Goal: Task Accomplishment & Management: Manage account settings

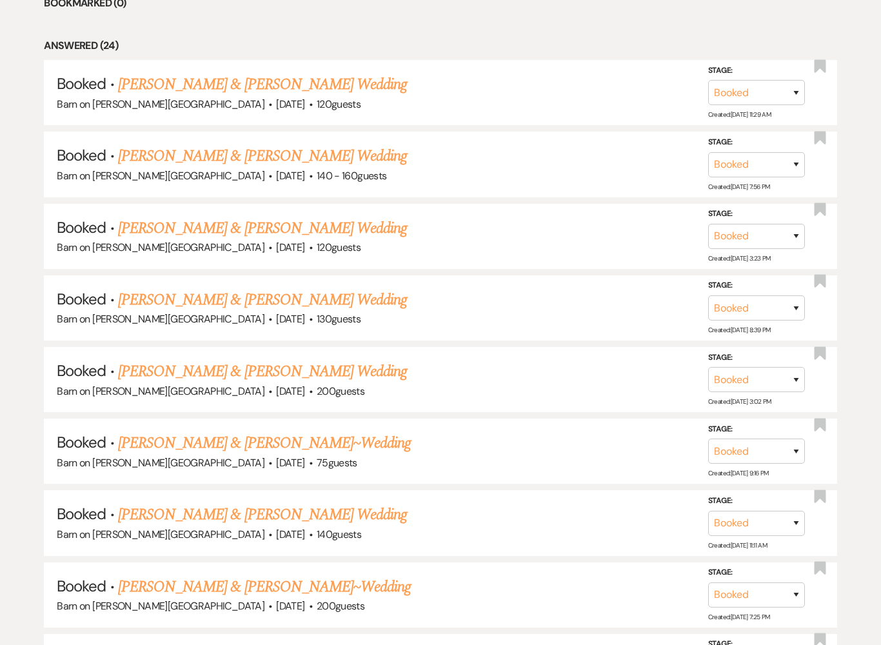
scroll to position [889, 0]
click at [304, 431] on link "[PERSON_NAME] & [PERSON_NAME]~Wedding" at bounding box center [264, 442] width 293 height 23
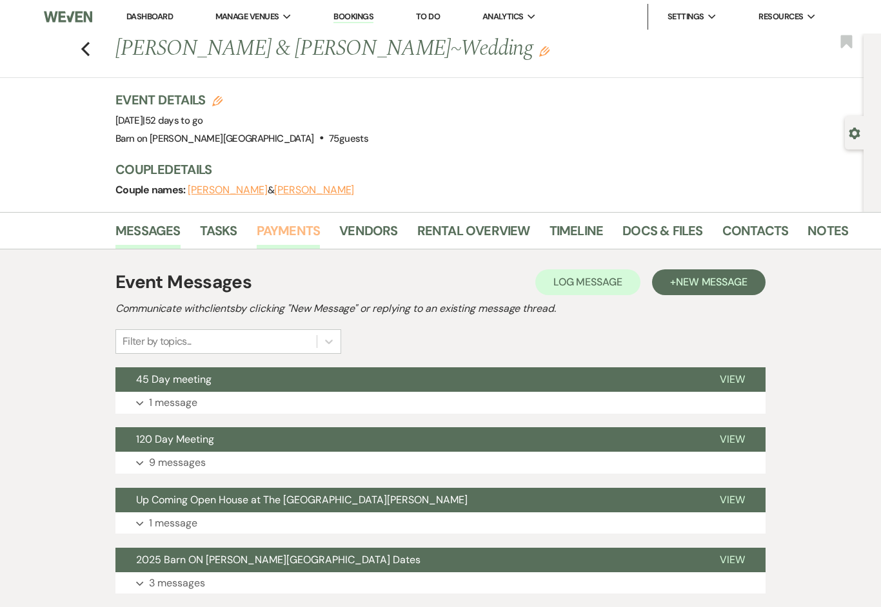
click at [293, 230] on link "Payments" at bounding box center [289, 235] width 64 height 28
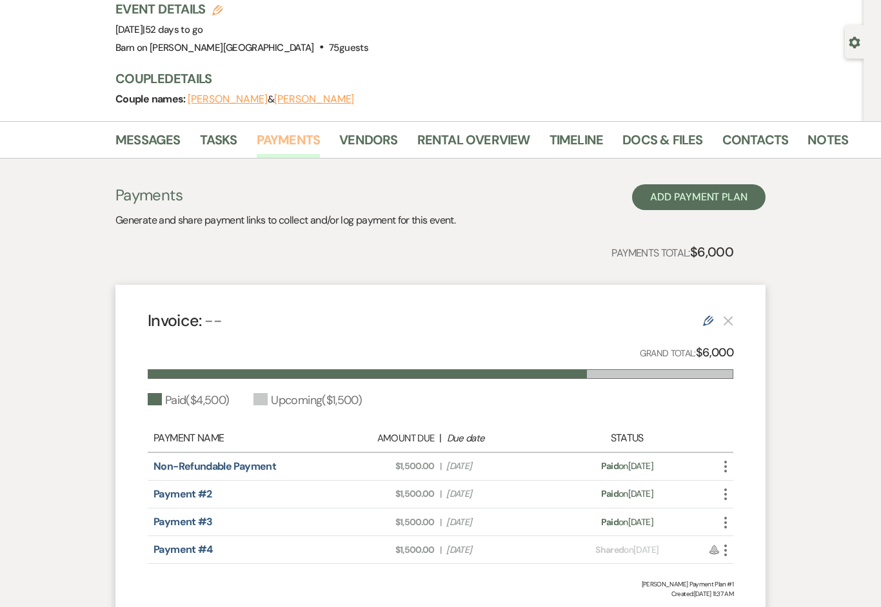
scroll to position [180, 0]
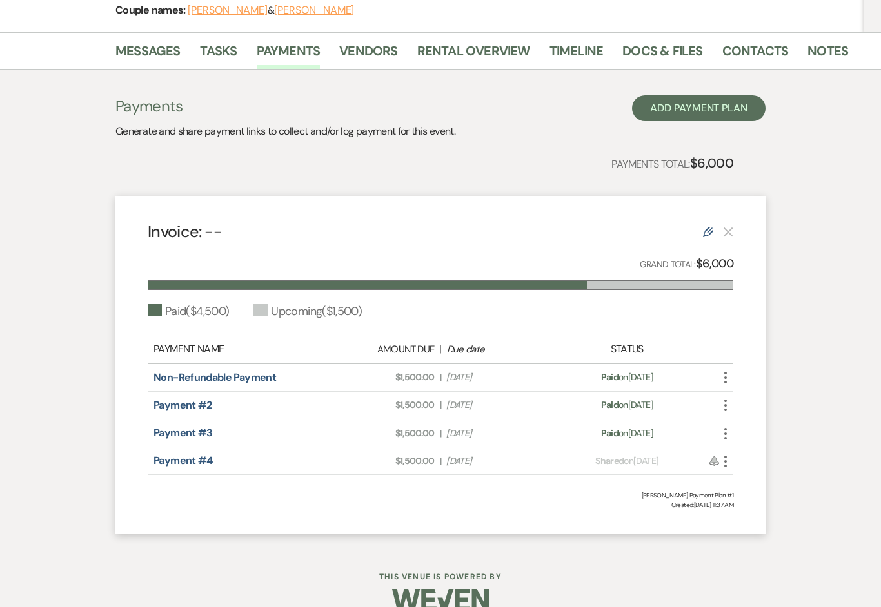
click at [659, 457] on div "Payment status: Shared on [DATE]" at bounding box center [626, 462] width 143 height 14
click at [722, 455] on icon "More" at bounding box center [725, 461] width 15 height 15
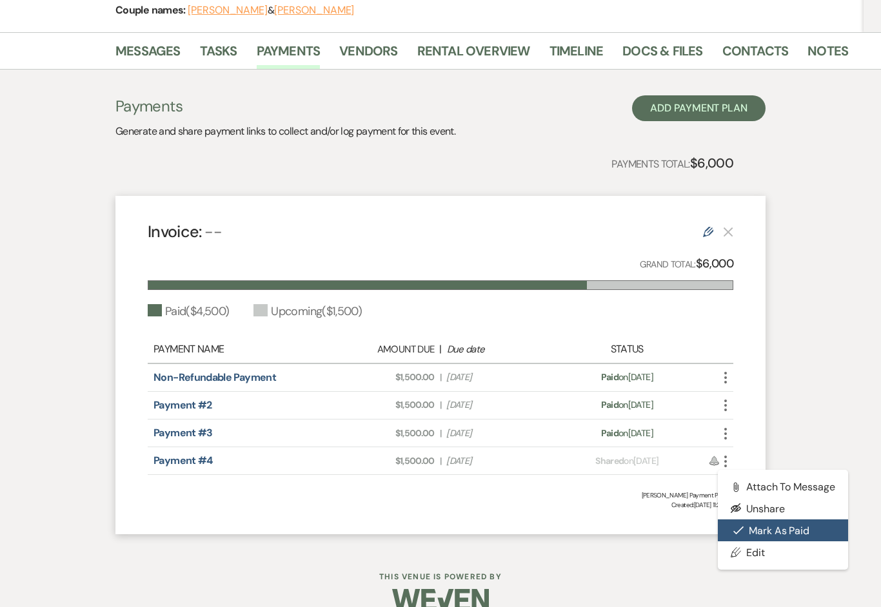
click at [795, 526] on button "Check [PERSON_NAME] [PERSON_NAME] as Paid" at bounding box center [783, 531] width 130 height 22
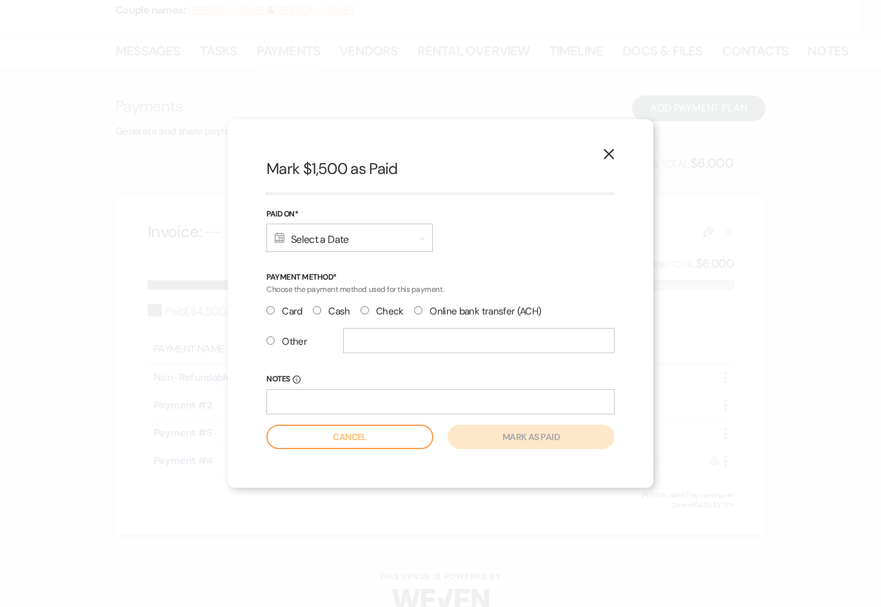
click at [369, 315] on input "Check" at bounding box center [364, 310] width 8 height 8
click at [386, 246] on div "Calendar Select a Date Expand" at bounding box center [349, 238] width 166 height 28
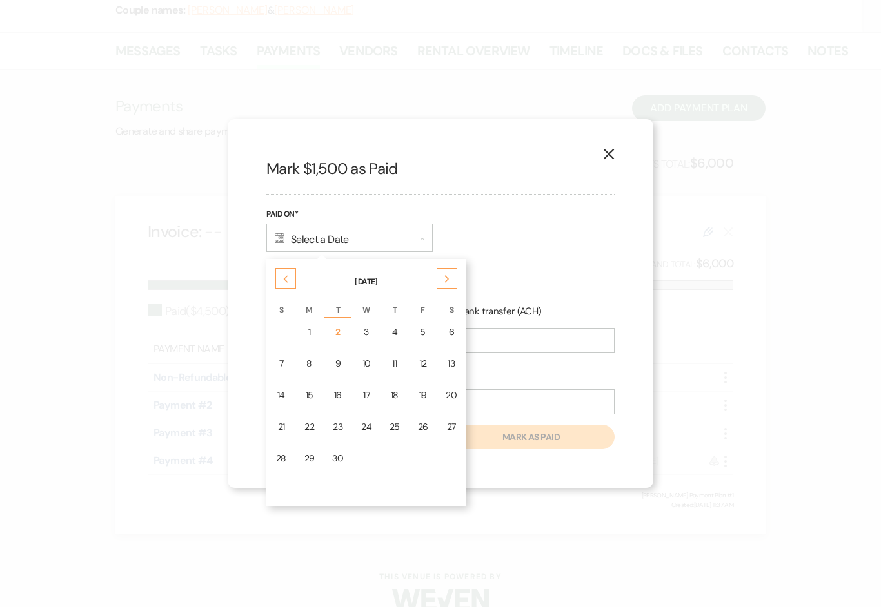
click at [336, 339] on div "2" at bounding box center [337, 333] width 11 height 14
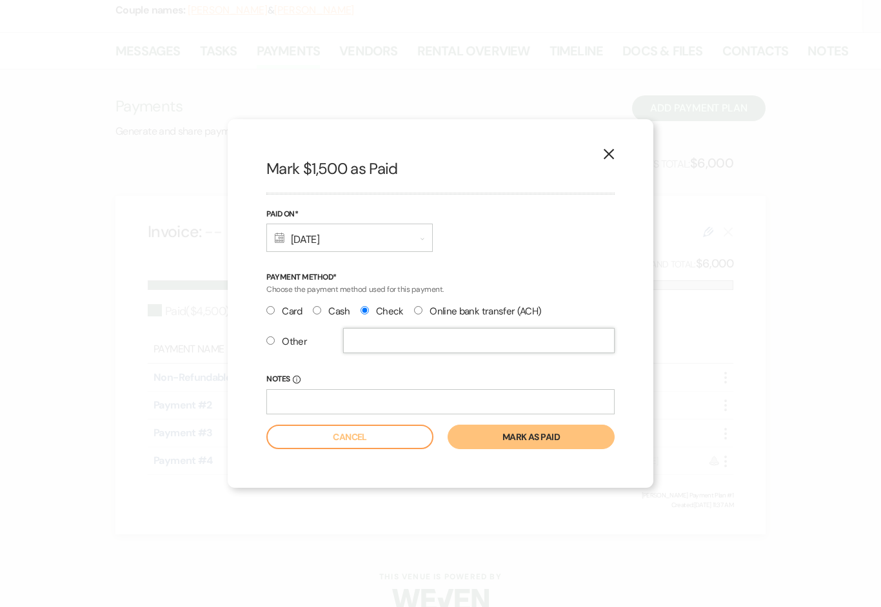
click at [429, 345] on input "text" at bounding box center [478, 340] width 271 height 25
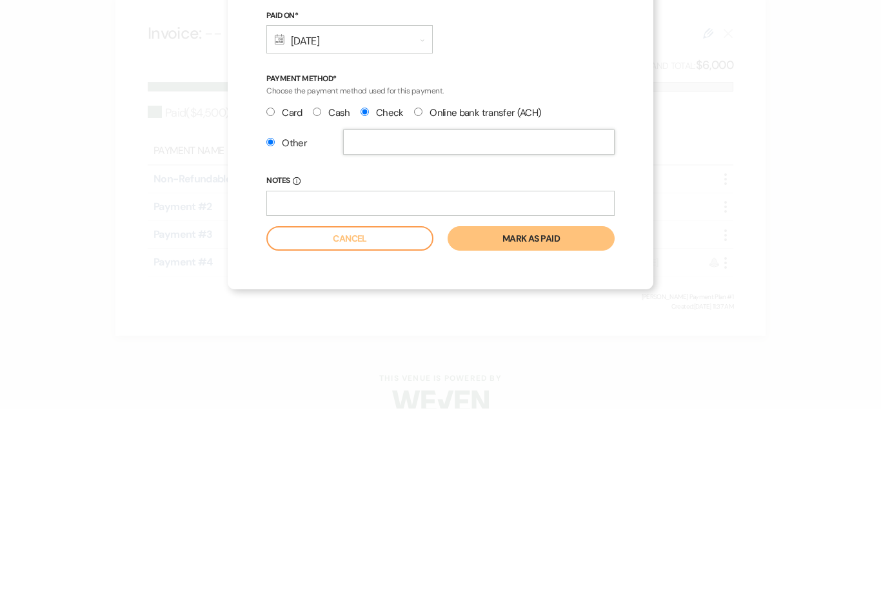
radio input "false"
radio input "true"
type input "Check 548. 1500"
click at [544, 425] on button "Mark as paid" at bounding box center [531, 437] width 167 height 25
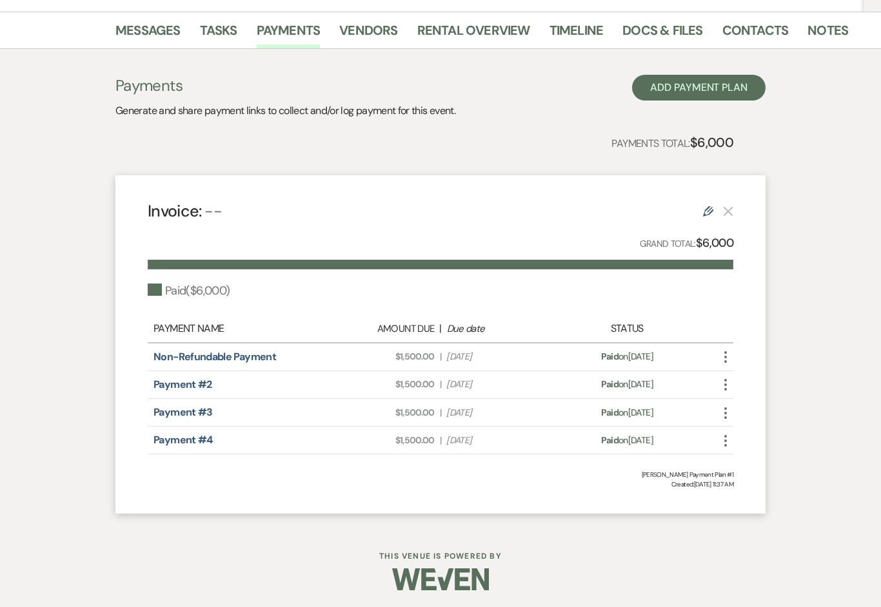
scroll to position [201, 0]
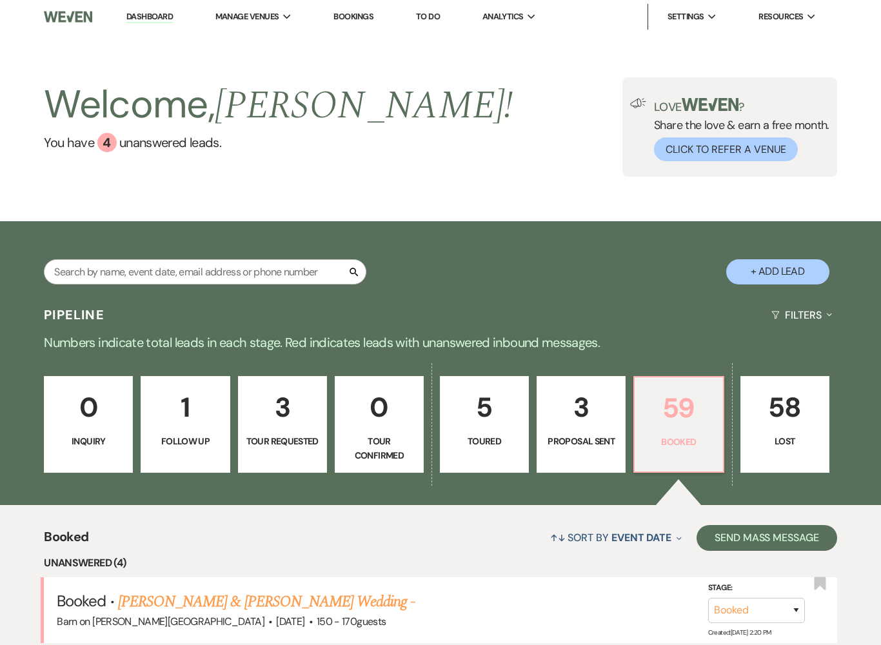
click at [681, 424] on p "59" at bounding box center [678, 407] width 72 height 43
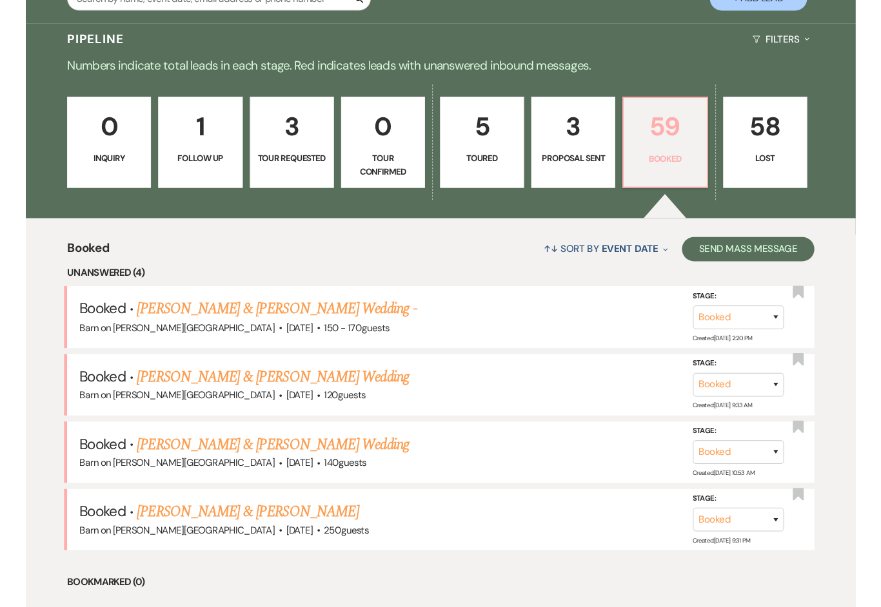
scroll to position [275, 0]
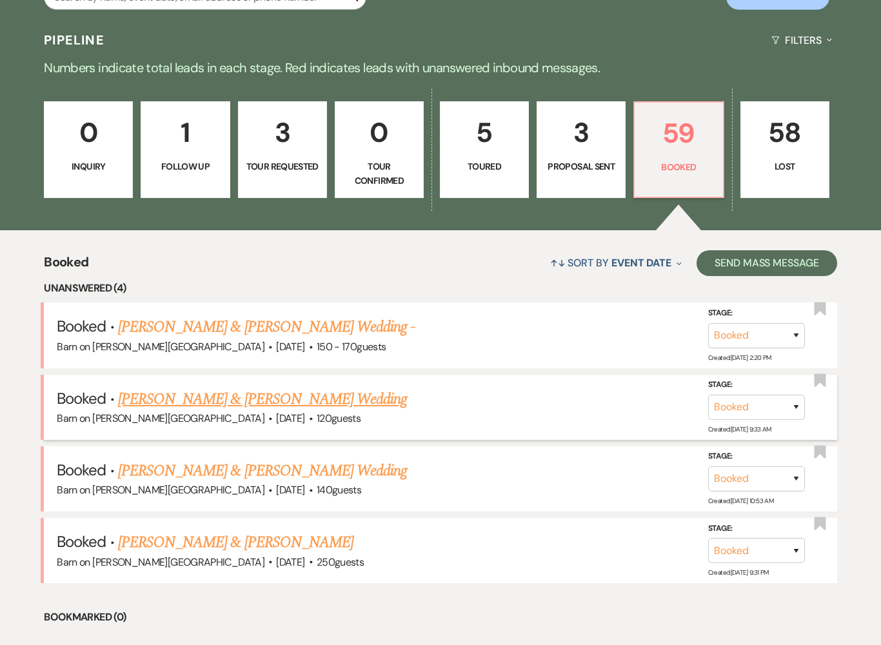
click at [327, 397] on link "[PERSON_NAME] & [PERSON_NAME] Wedding" at bounding box center [262, 399] width 289 height 23
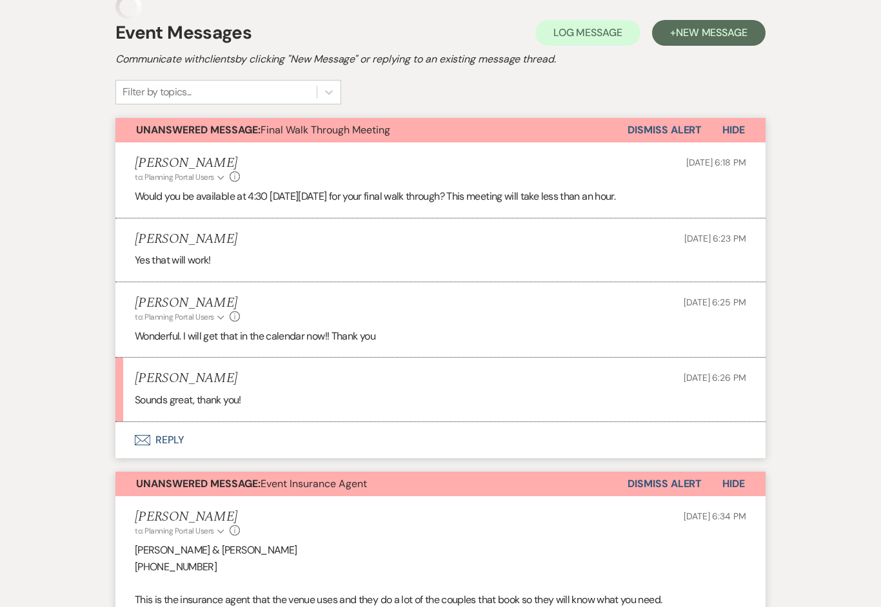
scroll to position [312, 0]
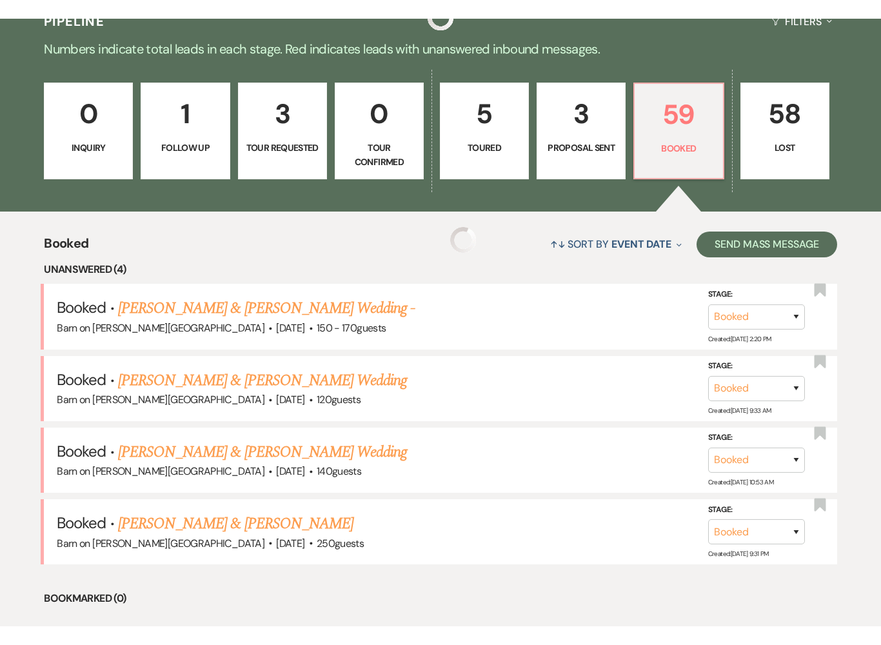
scroll to position [332, 0]
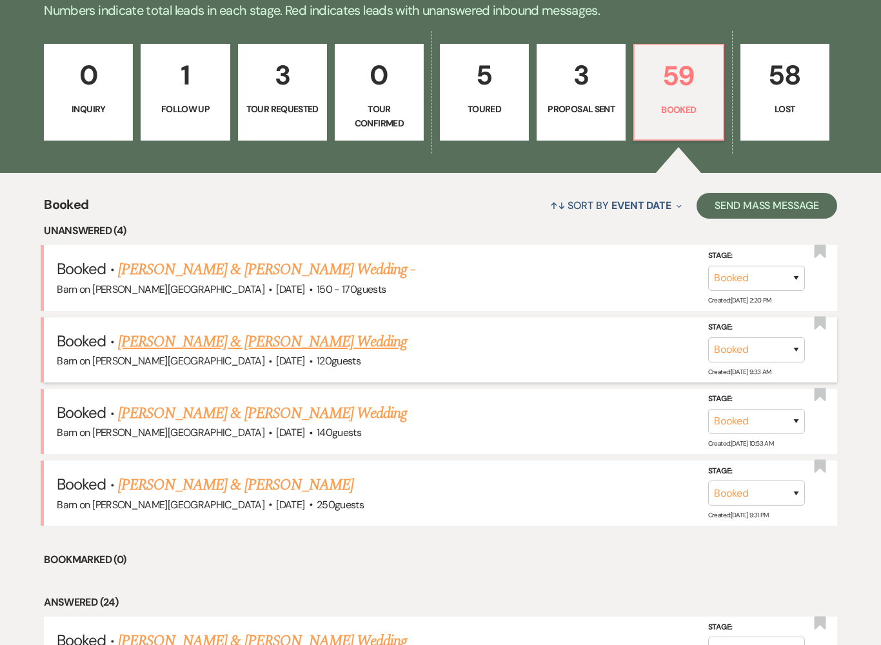
click at [168, 341] on link "[PERSON_NAME] & [PERSON_NAME] Wedding" at bounding box center [262, 341] width 289 height 23
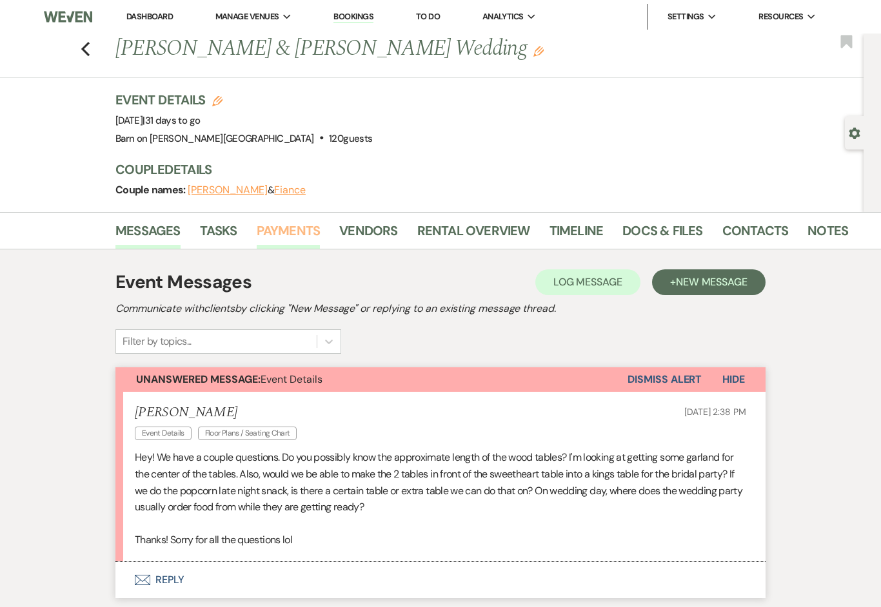
click at [288, 222] on link "Payments" at bounding box center [289, 235] width 64 height 28
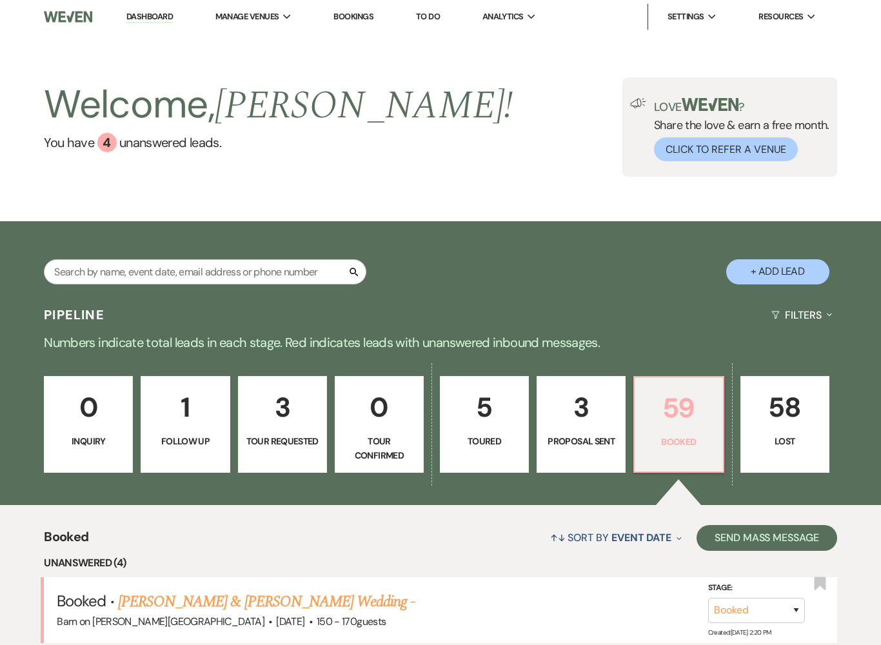
click at [678, 421] on p "59" at bounding box center [678, 407] width 72 height 43
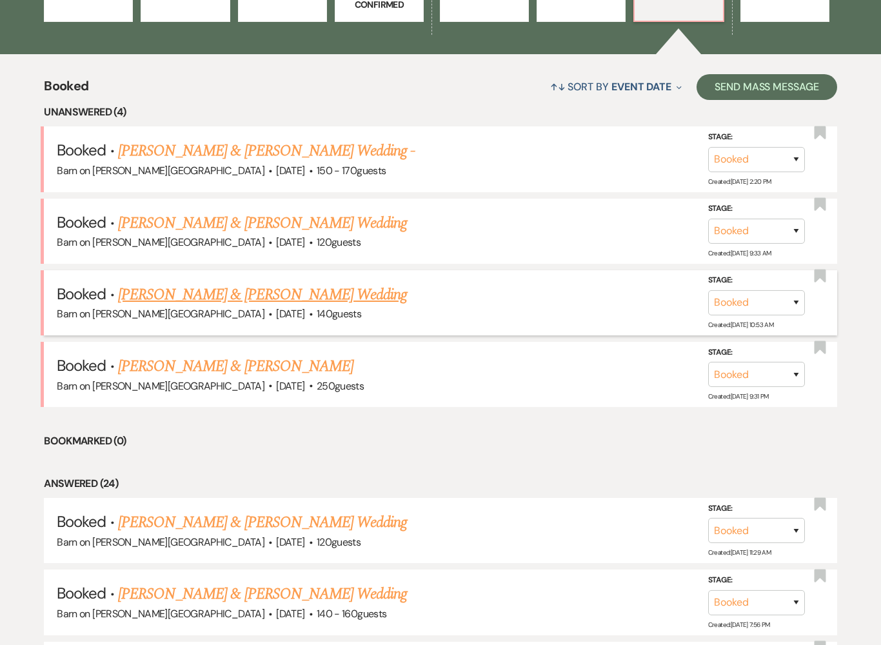
scroll to position [451, 0]
click at [298, 284] on link "[PERSON_NAME] & [PERSON_NAME] Wedding" at bounding box center [262, 294] width 289 height 23
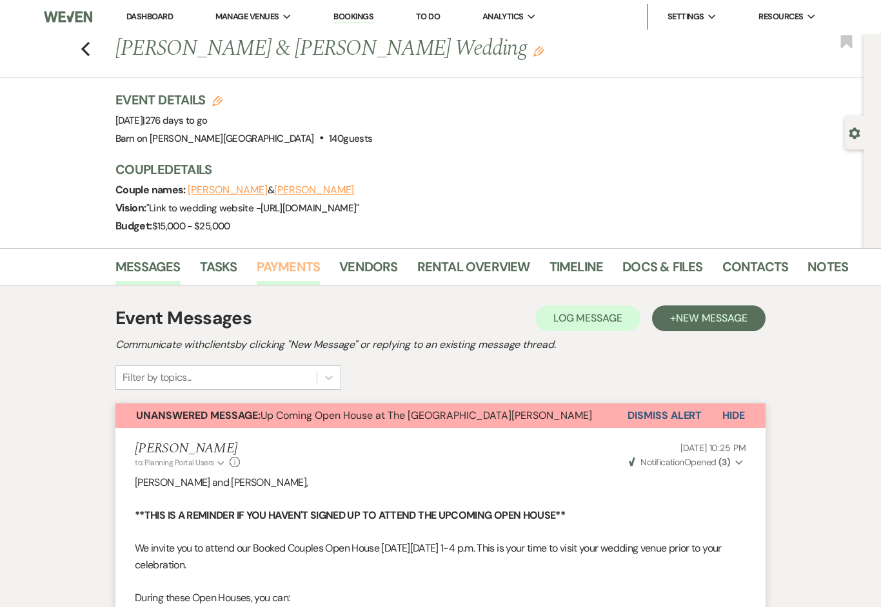
click at [311, 263] on link "Payments" at bounding box center [289, 271] width 64 height 28
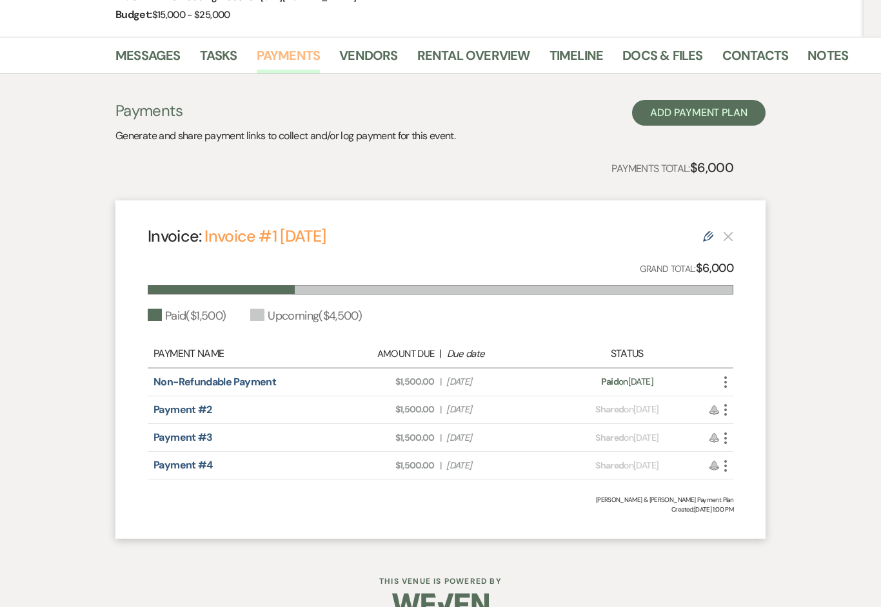
scroll to position [216, 0]
